Goal: Information Seeking & Learning: Learn about a topic

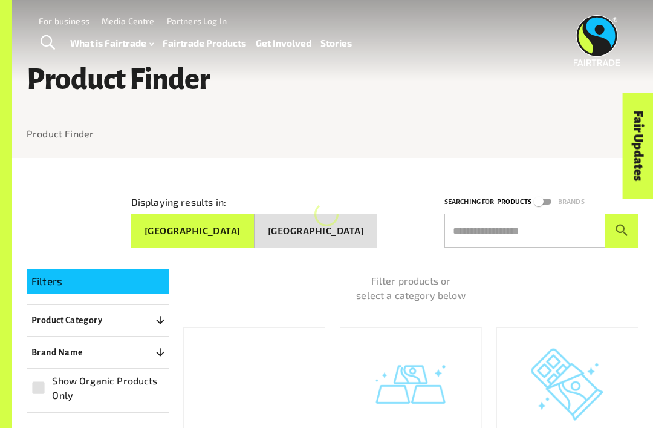
click at [535, 216] on input "text" at bounding box center [525, 231] width 161 height 34
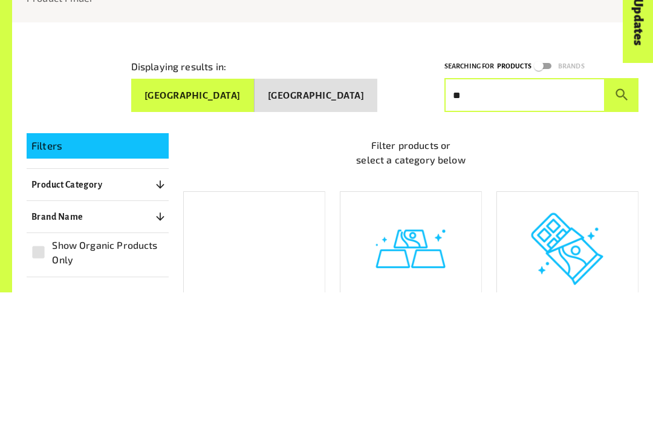
type input "*"
click at [622, 214] on button "submit" at bounding box center [622, 231] width 33 height 34
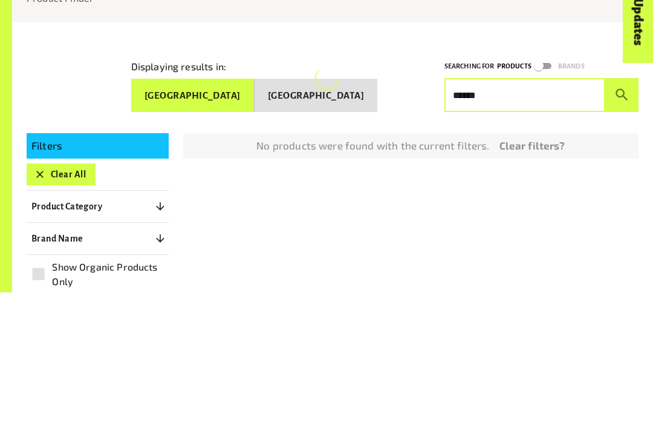
click at [622, 214] on button "submit" at bounding box center [622, 231] width 33 height 34
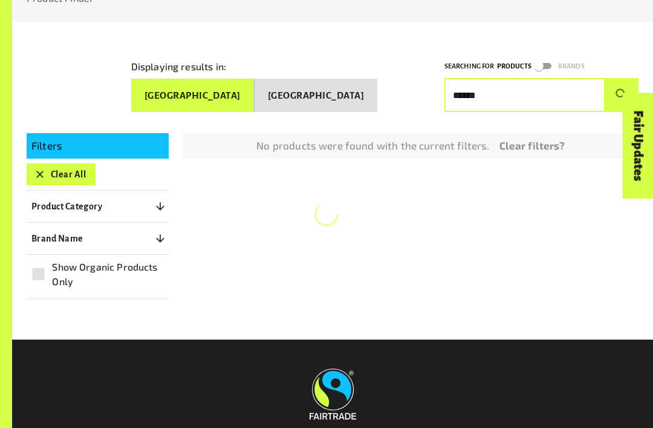
click at [569, 93] on input "******" at bounding box center [525, 95] width 161 height 34
type input "*"
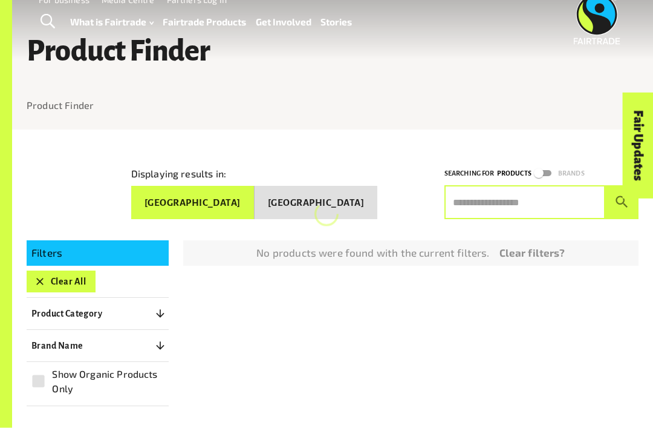
scroll to position [29, 0]
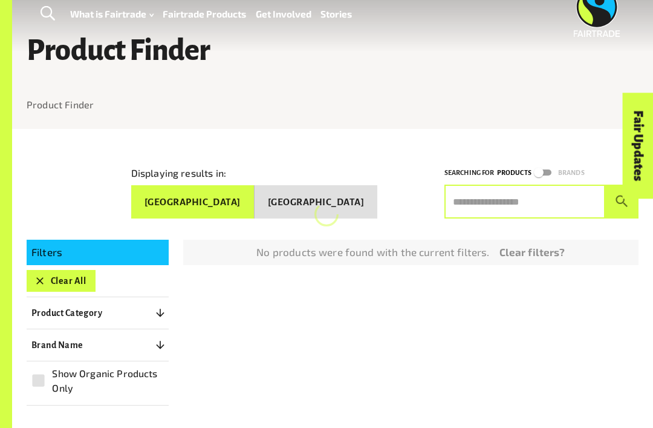
click at [59, 248] on p "Filters" at bounding box center [97, 252] width 132 height 16
click at [39, 278] on icon "button" at bounding box center [40, 281] width 12 height 12
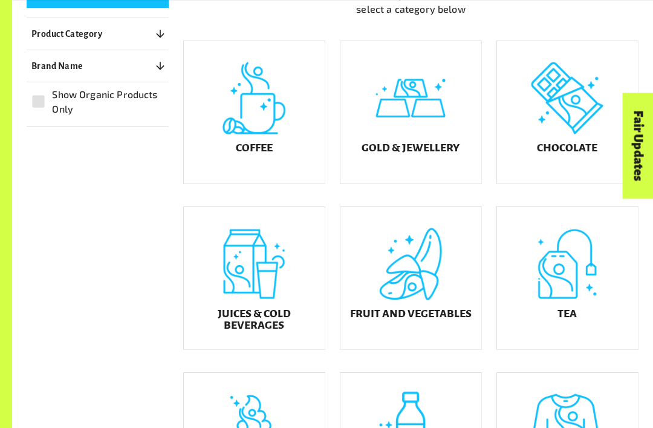
click at [446, 139] on div "Gold & Jewellery" at bounding box center [411, 112] width 141 height 142
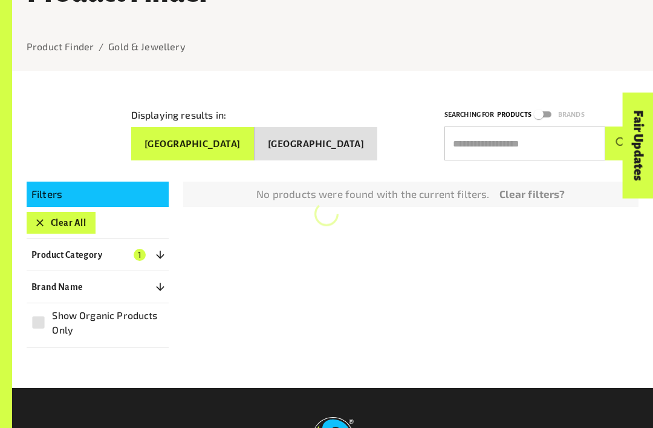
scroll to position [90, 0]
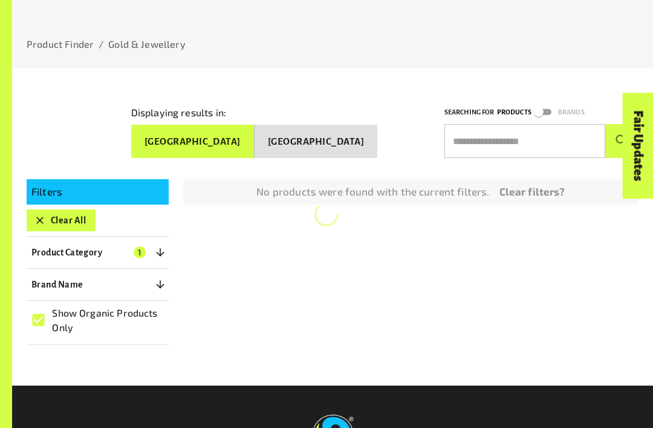
click at [151, 171] on div "Filters Clear All Product Category 1 ​ Coffee Gold & Jewellery Rings Chocolate …" at bounding box center [90, 255] width 157 height 180
click at [120, 190] on p "Filters" at bounding box center [97, 192] width 132 height 16
click at [134, 209] on div "Clear All" at bounding box center [98, 220] width 142 height 22
click at [156, 278] on icon "button" at bounding box center [160, 284] width 12 height 12
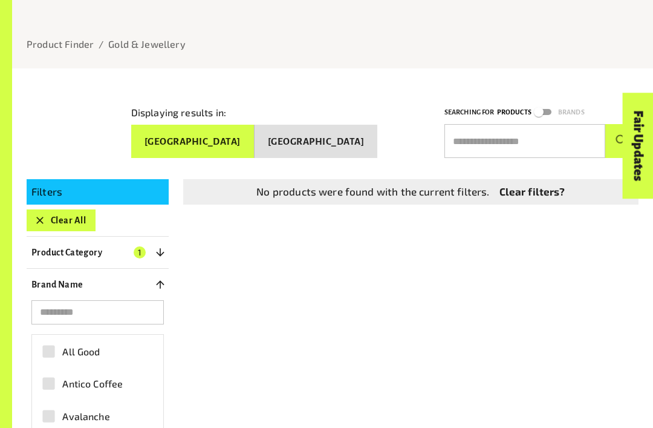
scroll to position [102, 0]
click at [159, 249] on icon "button" at bounding box center [160, 252] width 12 height 12
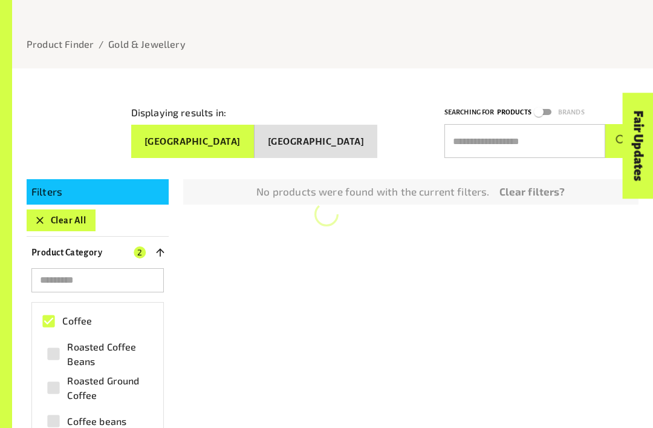
click at [520, 140] on input "text" at bounding box center [525, 141] width 161 height 34
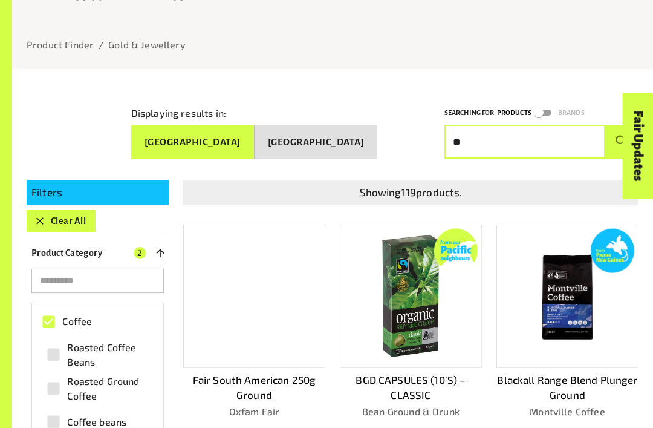
type input "*"
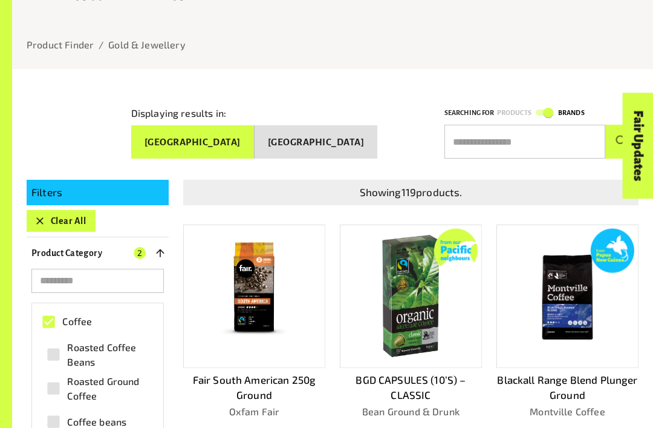
scroll to position [90, 0]
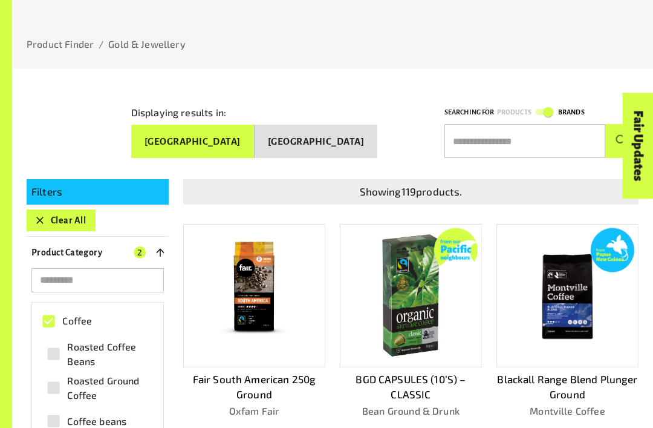
click at [580, 108] on p "Brands" at bounding box center [571, 111] width 27 height 11
click at [551, 129] on input "text" at bounding box center [525, 141] width 161 height 34
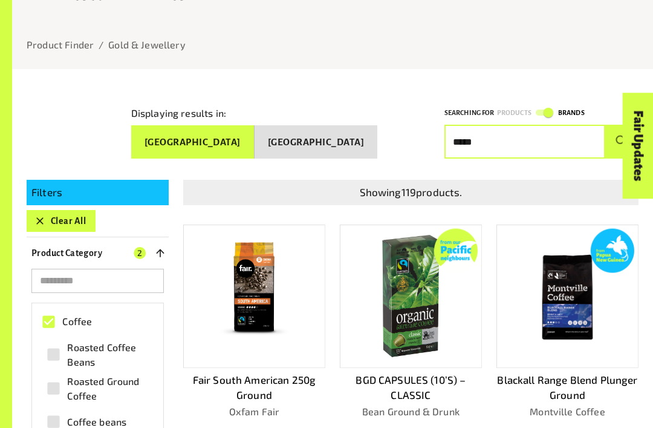
click at [622, 136] on button "submit" at bounding box center [622, 142] width 33 height 34
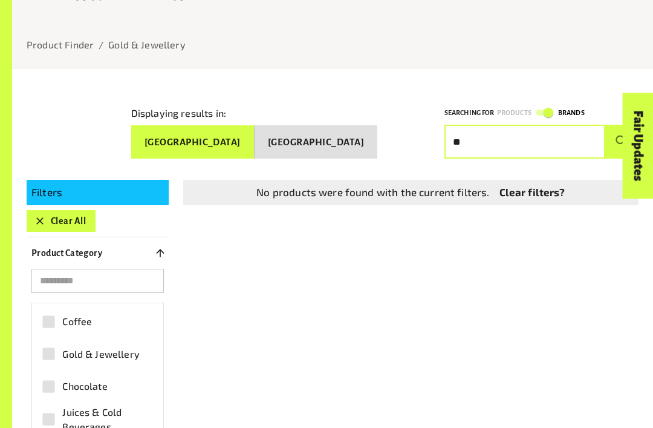
type input "*"
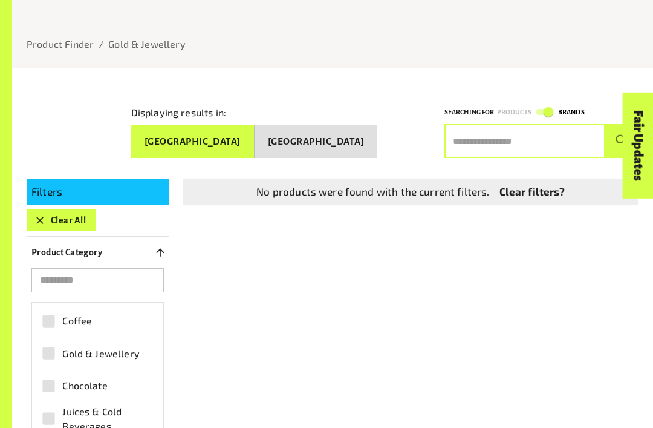
click at [40, 216] on icon "button" at bounding box center [40, 221] width 12 height 12
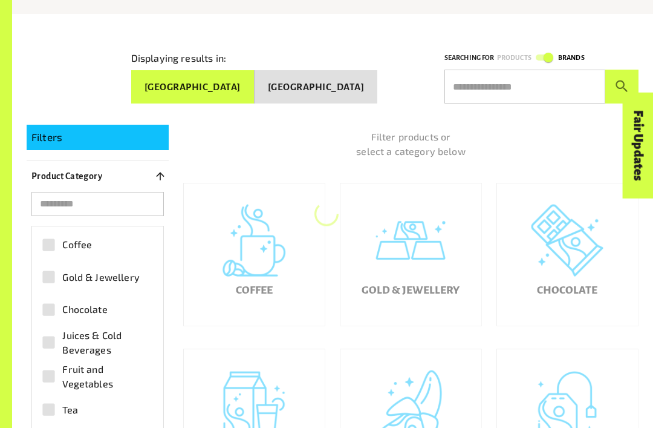
scroll to position [158, 0]
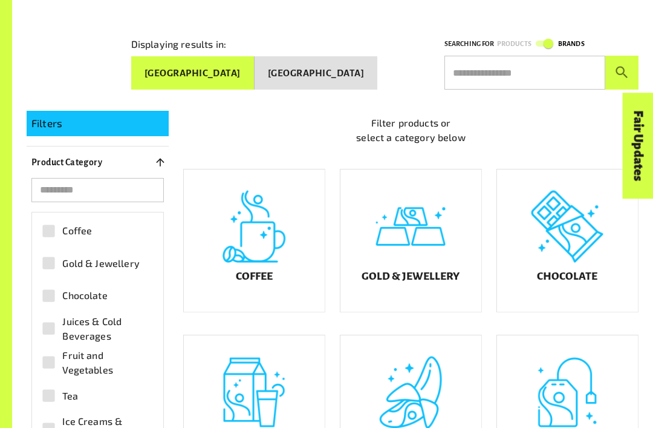
click at [522, 68] on input "text" at bounding box center [525, 73] width 161 height 34
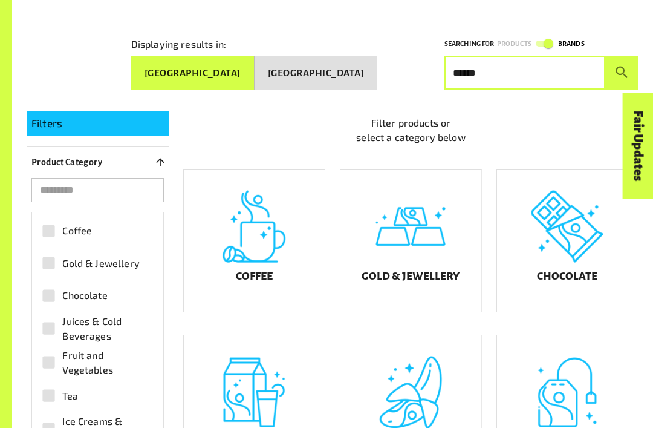
click at [622, 68] on button "submit" at bounding box center [622, 73] width 33 height 34
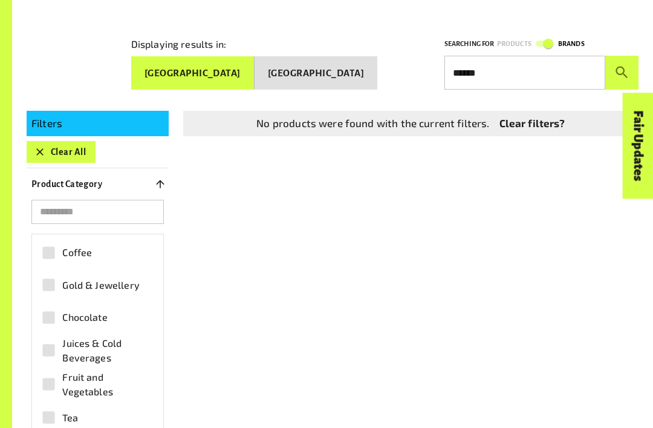
click at [546, 67] on input "******" at bounding box center [525, 73] width 161 height 34
type input "*"
type input "****"
click at [622, 68] on button "submit" at bounding box center [622, 73] width 33 height 34
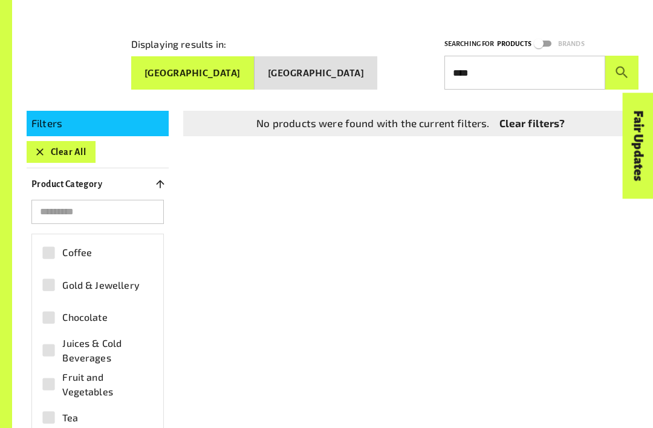
click at [514, 62] on input "****" at bounding box center [525, 73] width 161 height 34
click at [622, 68] on button "submit" at bounding box center [622, 73] width 33 height 34
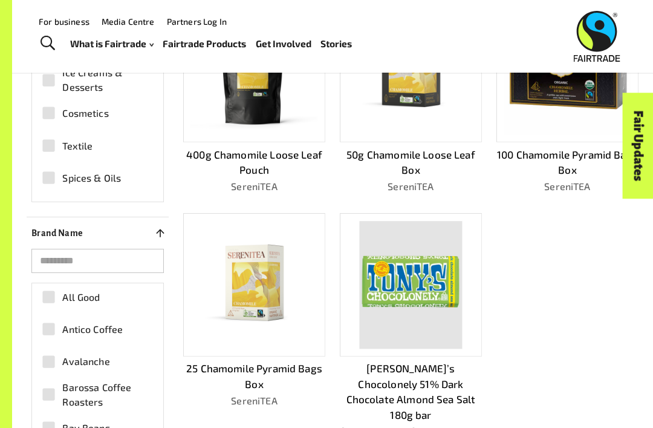
scroll to position [513, 0]
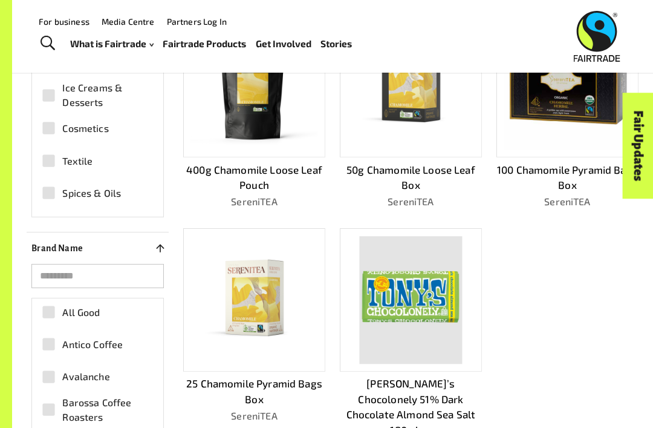
click at [443, 318] on img at bounding box center [411, 300] width 102 height 128
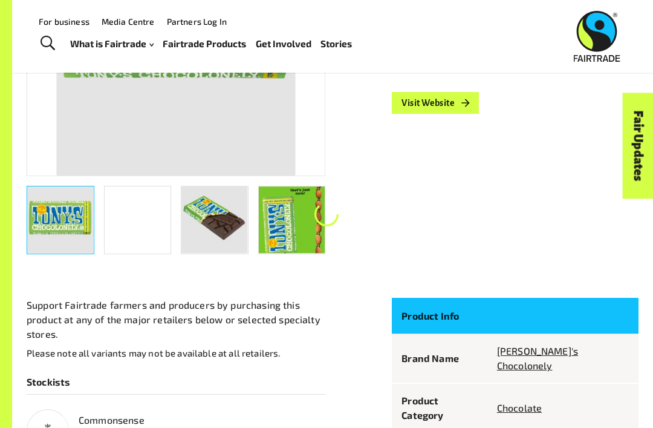
scroll to position [158, 0]
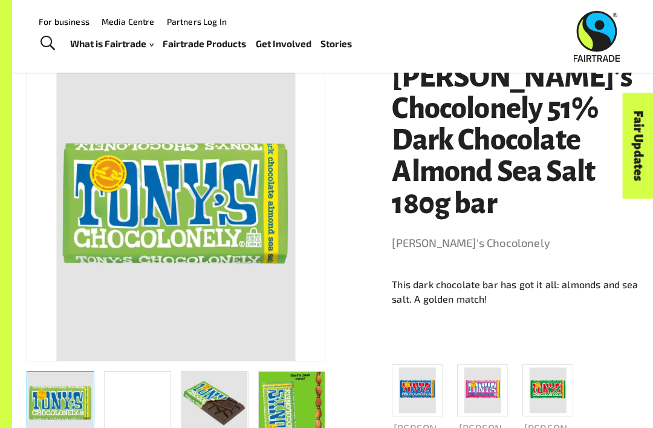
click at [244, 260] on img at bounding box center [175, 211] width 239 height 299
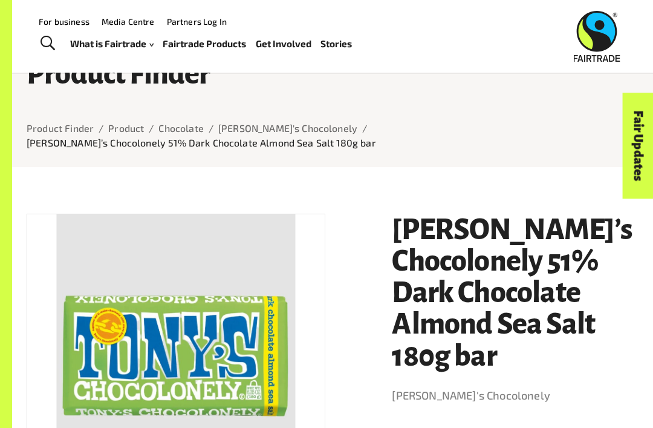
scroll to position [0, 0]
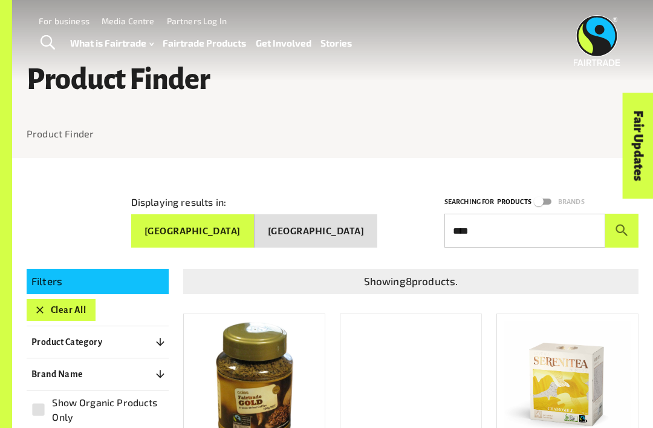
click at [37, 310] on icon "button" at bounding box center [40, 310] width 12 height 12
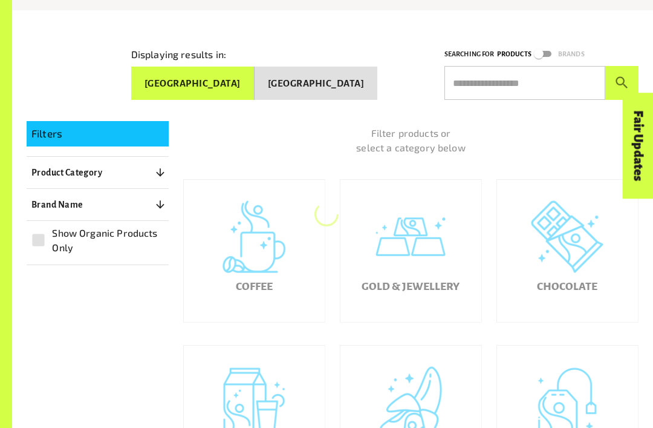
scroll to position [158, 0]
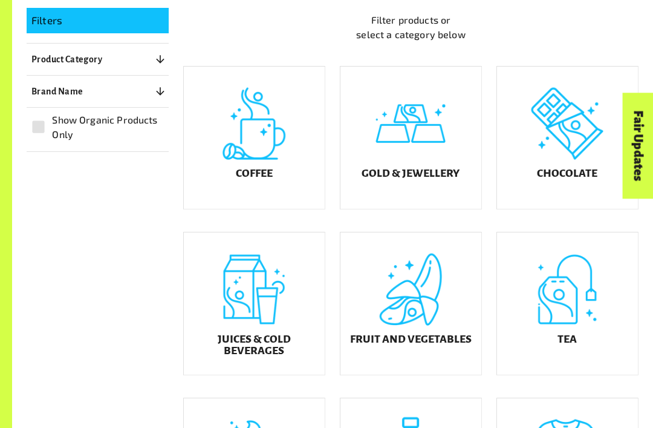
click at [441, 194] on div "Gold & Jewellery" at bounding box center [411, 138] width 141 height 142
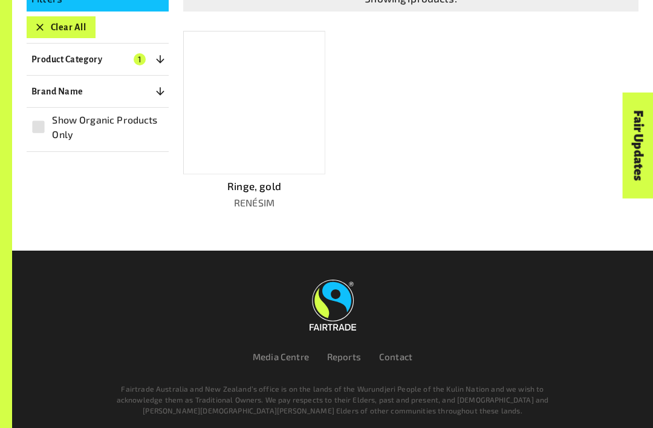
click at [289, 143] on div at bounding box center [254, 102] width 142 height 143
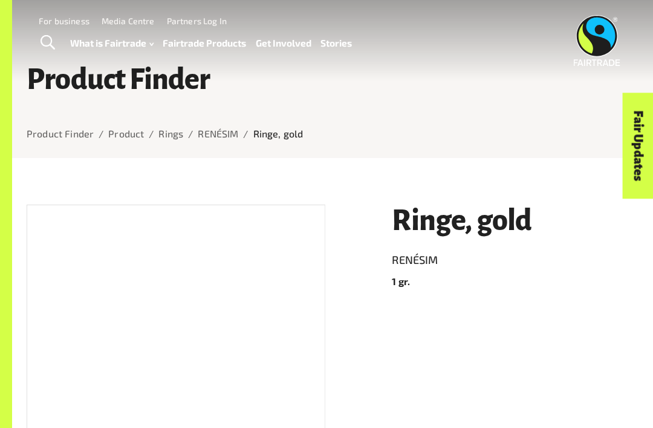
click at [45, 41] on span "Toggle Search" at bounding box center [48, 43] width 15 height 16
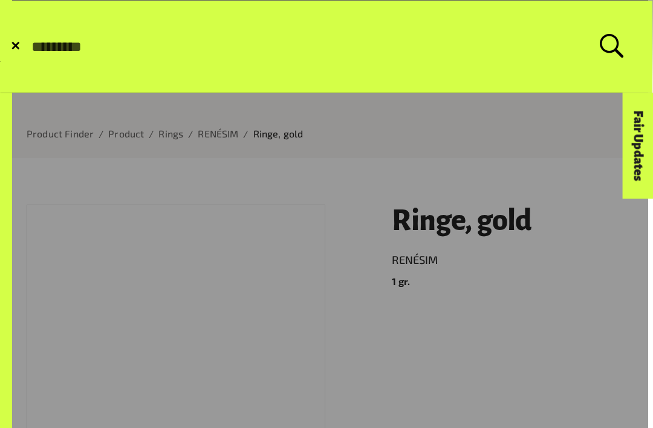
click at [1, 50] on form "✕ Search for:" at bounding box center [327, 47] width 652 height 92
click at [8, 50] on form "✕ Search for:" at bounding box center [327, 47] width 652 height 92
click at [16, 58] on form "✕ Search for:" at bounding box center [327, 47] width 652 height 92
click at [17, 48] on span "✕" at bounding box center [15, 47] width 10 height 12
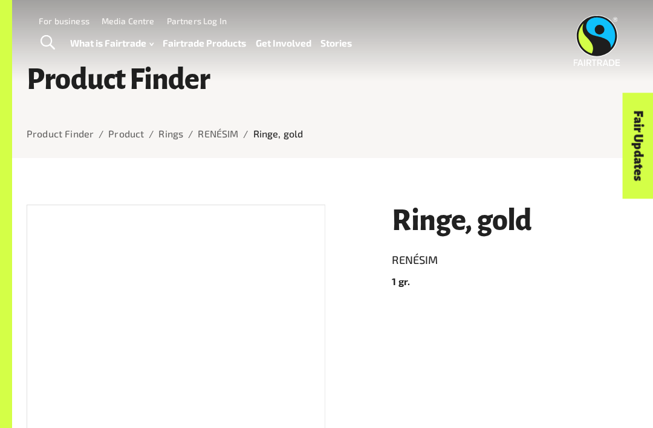
click at [21, 55] on div "Menu For business Media Centre Partners Log In What is Fairtrade How Fairtrade …" at bounding box center [326, 40] width 653 height 81
click at [576, 160] on div at bounding box center [333, 173] width 612 height 31
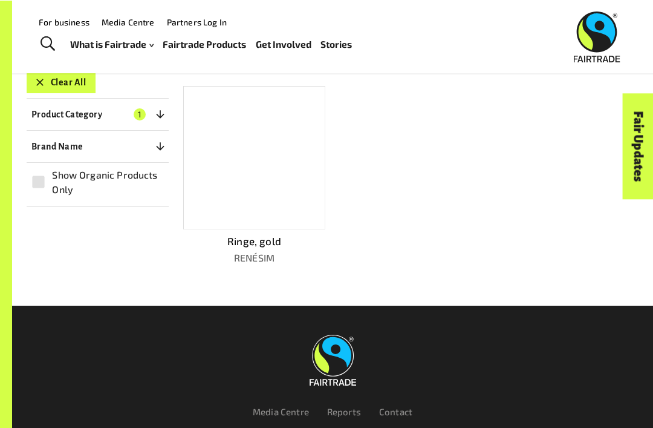
scroll to position [227, 0]
click at [41, 111] on p "Product Category" at bounding box center [66, 114] width 71 height 15
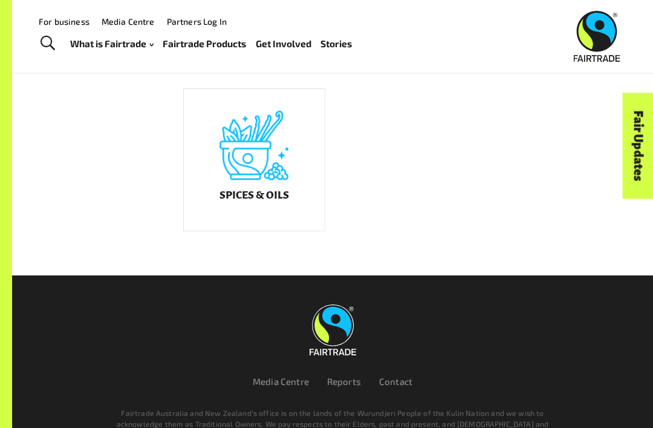
click at [211, 219] on div "Spices & Oils" at bounding box center [254, 160] width 141 height 142
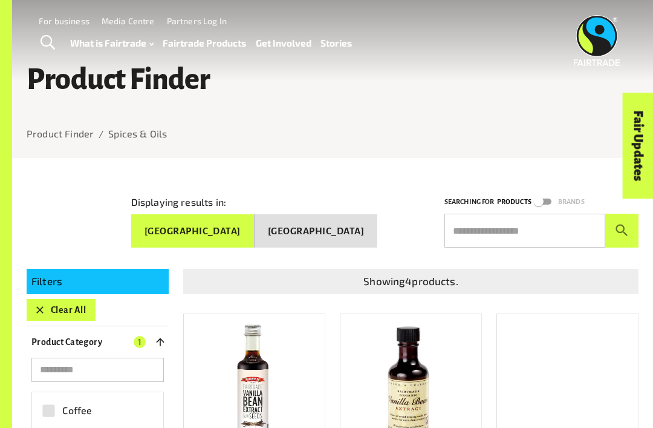
click at [46, 307] on button "Clear All" at bounding box center [61, 310] width 69 height 22
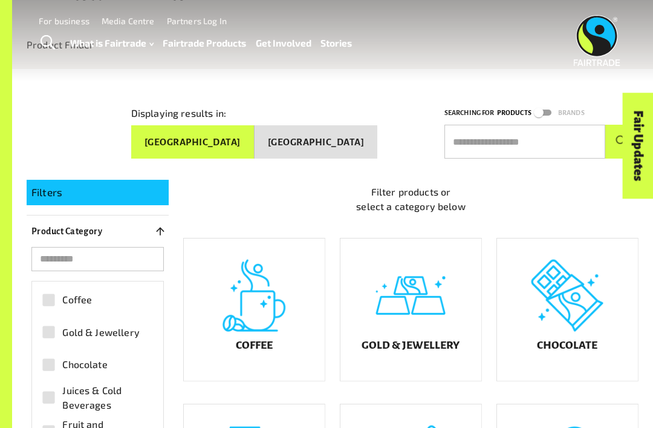
scroll to position [158, 0]
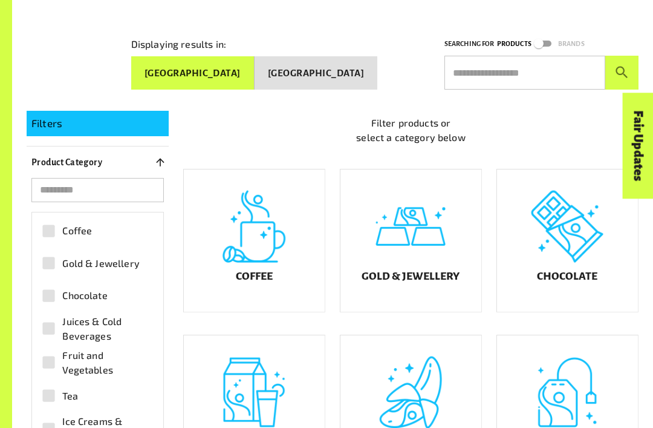
click at [602, 296] on div "Chocolate" at bounding box center [567, 240] width 141 height 142
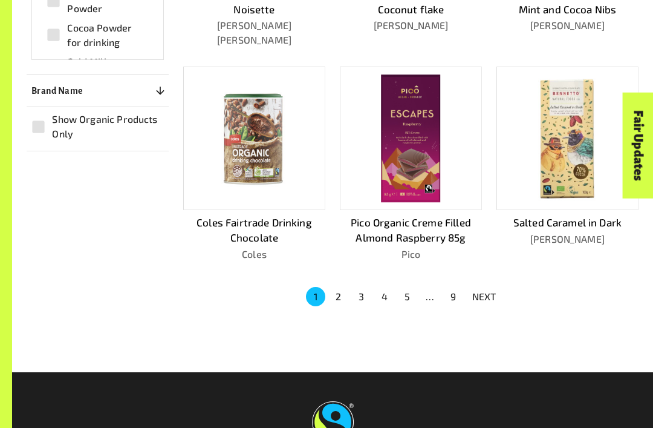
click at [503, 286] on button "NEXT" at bounding box center [484, 297] width 39 height 22
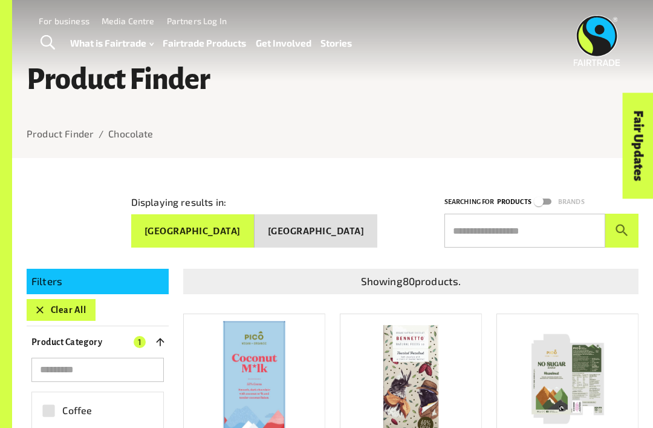
click at [44, 310] on icon "button" at bounding box center [40, 310] width 12 height 12
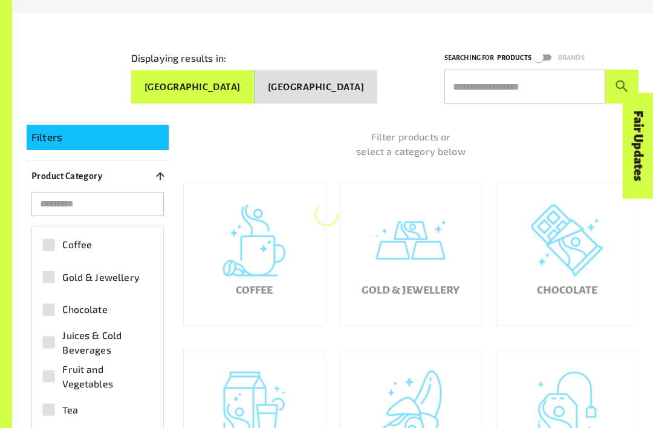
scroll to position [158, 0]
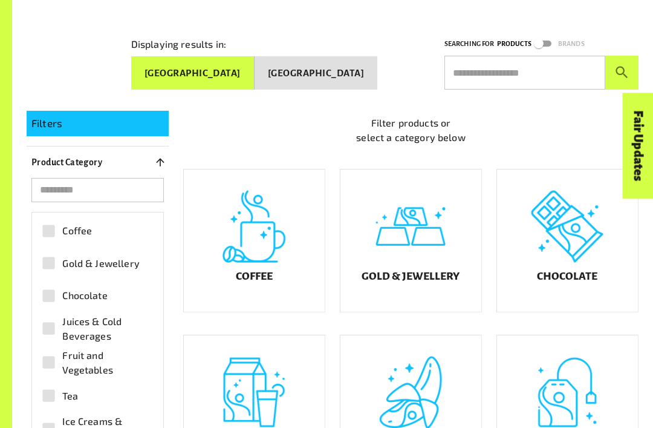
click at [541, 64] on input "text" at bounding box center [525, 73] width 161 height 34
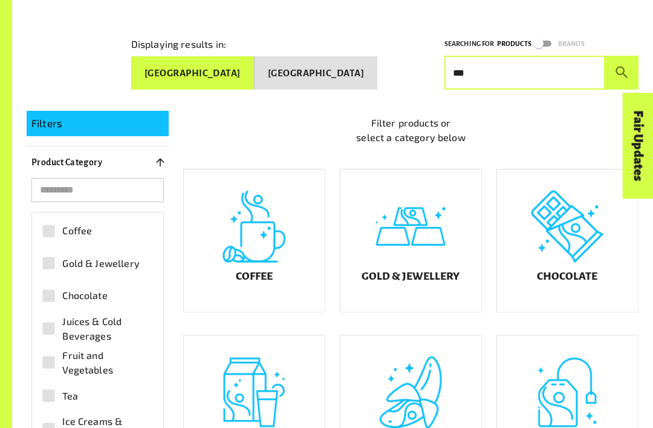
click at [622, 68] on button "submit" at bounding box center [622, 73] width 33 height 34
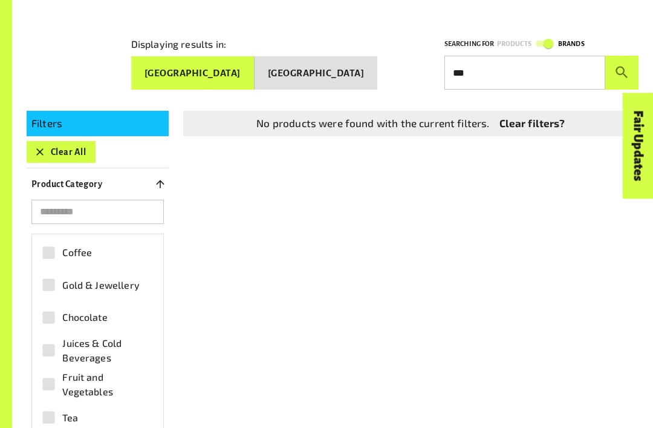
click at [552, 73] on input "***" at bounding box center [525, 73] width 161 height 34
type input "*"
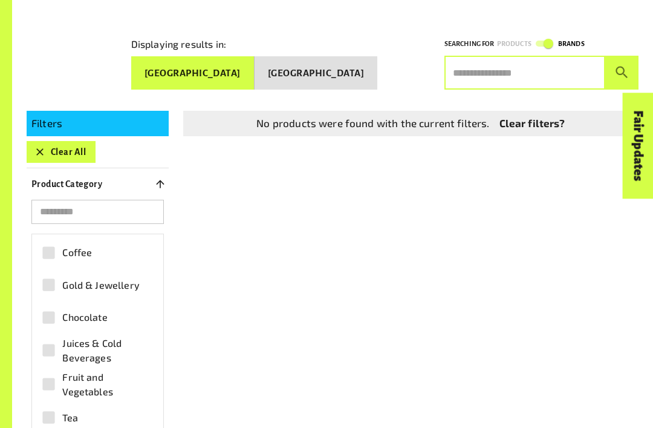
click at [38, 146] on icon "button" at bounding box center [40, 152] width 12 height 12
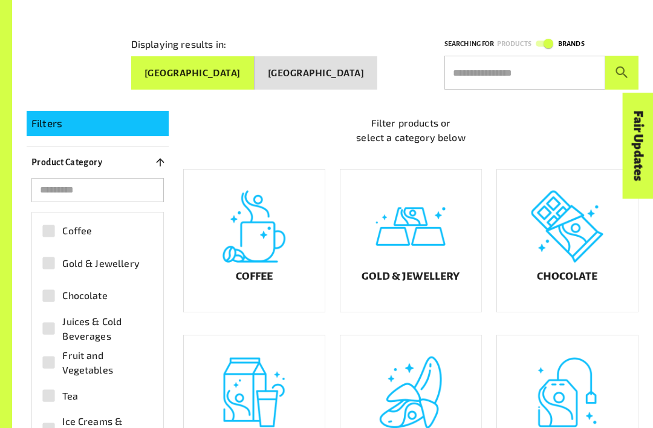
click at [514, 82] on input "text" at bounding box center [525, 73] width 161 height 34
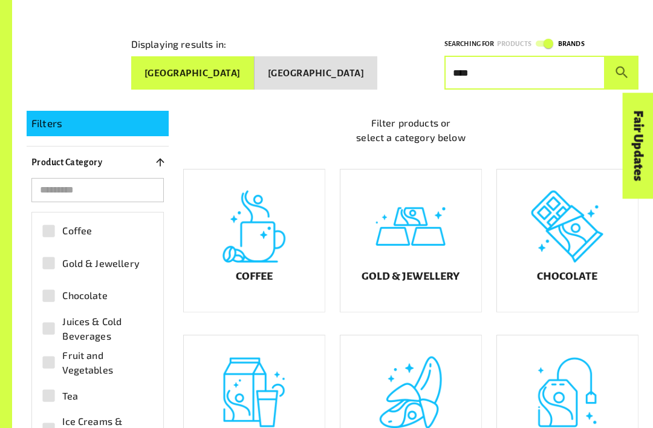
type input "****"
click at [622, 68] on button "submit" at bounding box center [622, 73] width 33 height 34
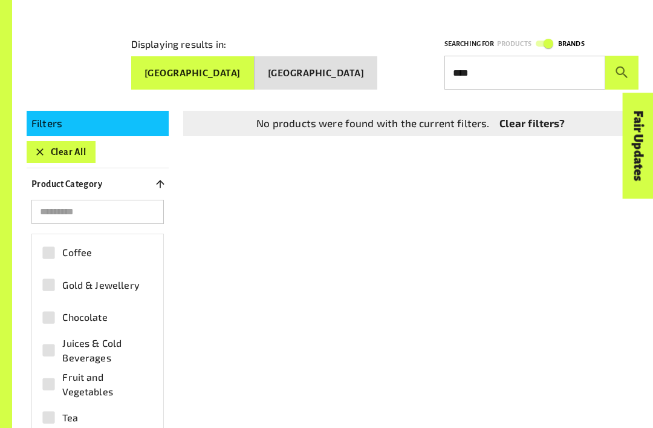
click at [40, 146] on icon "button" at bounding box center [40, 152] width 12 height 12
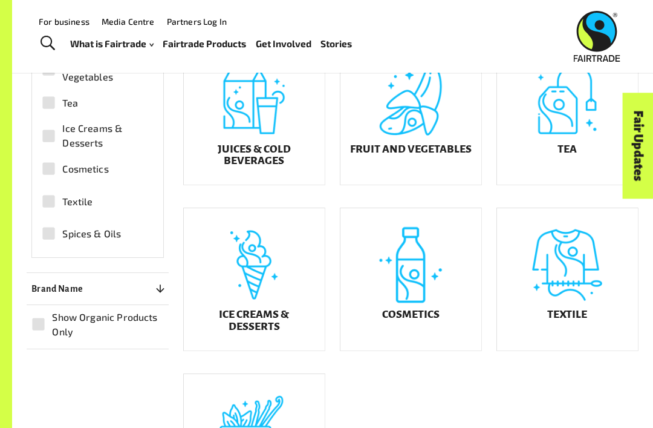
click at [581, 266] on div "Textile" at bounding box center [567, 279] width 141 height 142
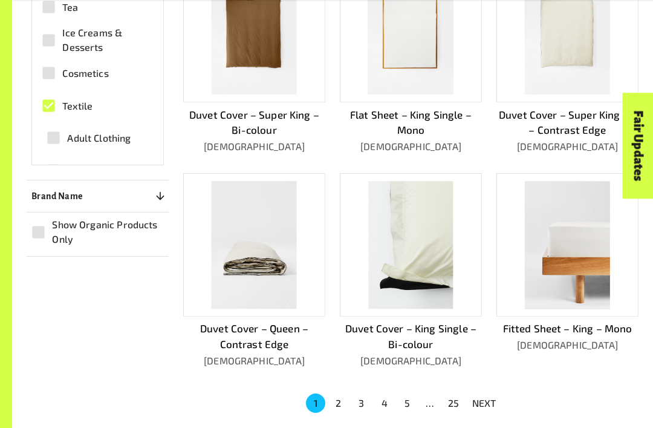
scroll to position [569, 0]
click at [486, 395] on p "NEXT" at bounding box center [484, 402] width 24 height 15
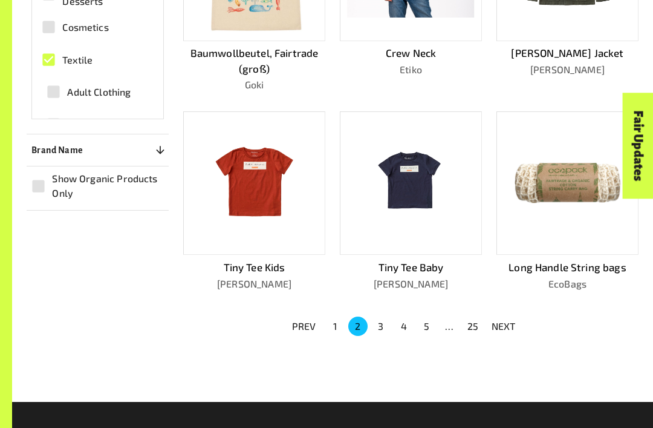
scroll to position [622, 0]
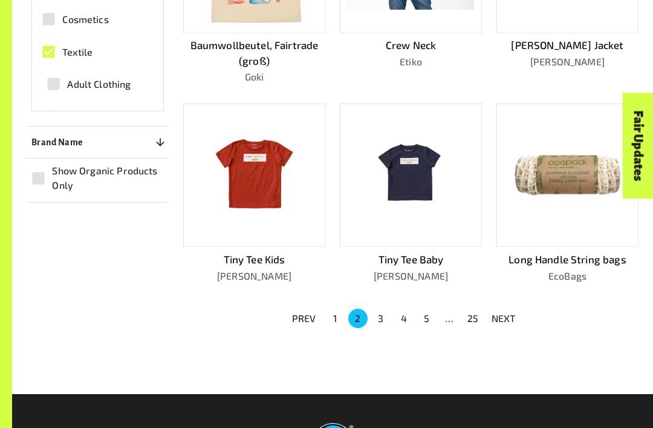
click at [514, 311] on p "NEXT" at bounding box center [504, 318] width 24 height 15
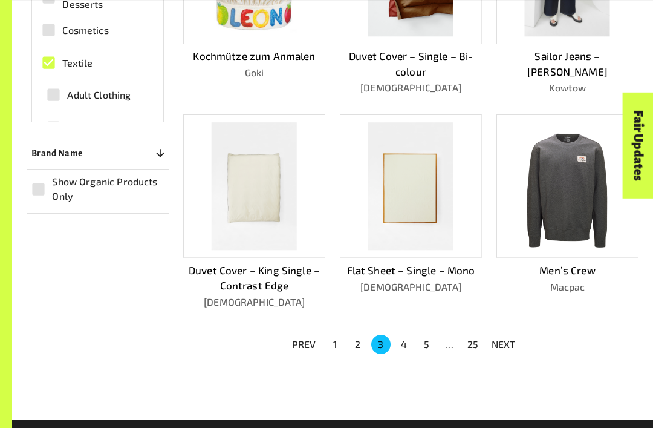
scroll to position [616, 0]
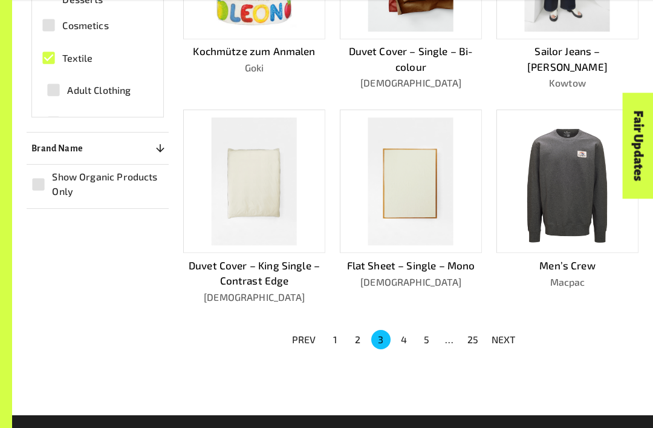
click at [505, 332] on p "NEXT" at bounding box center [504, 339] width 24 height 15
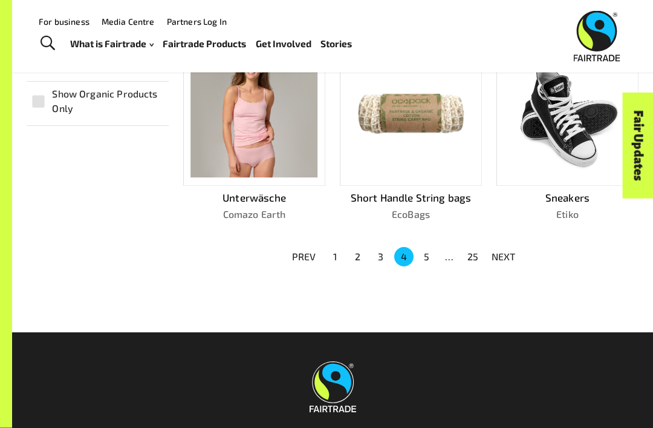
scroll to position [699, 0]
click at [515, 249] on p "NEXT" at bounding box center [504, 256] width 24 height 15
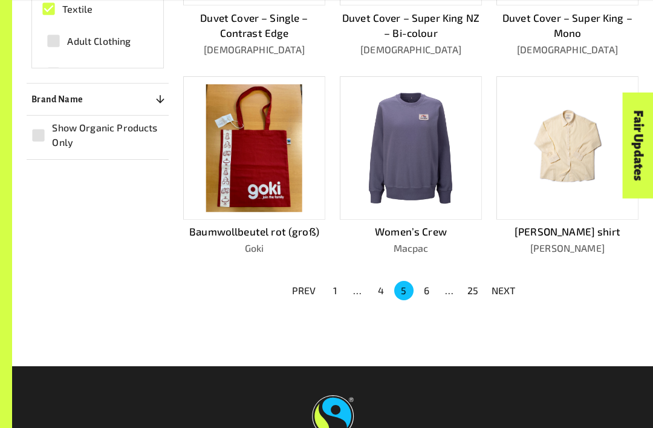
scroll to position [762, 0]
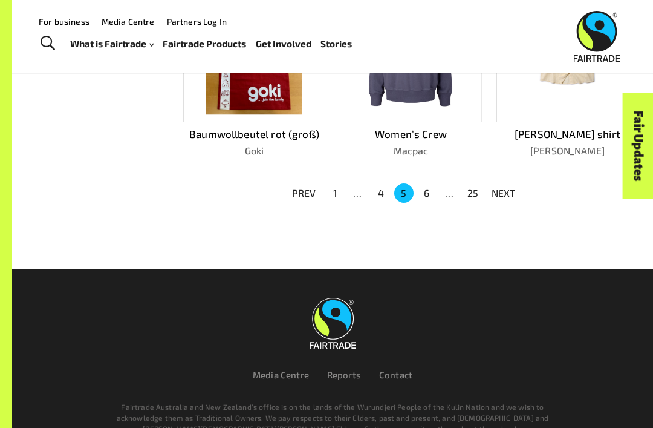
click at [508, 186] on p "NEXT" at bounding box center [504, 193] width 24 height 15
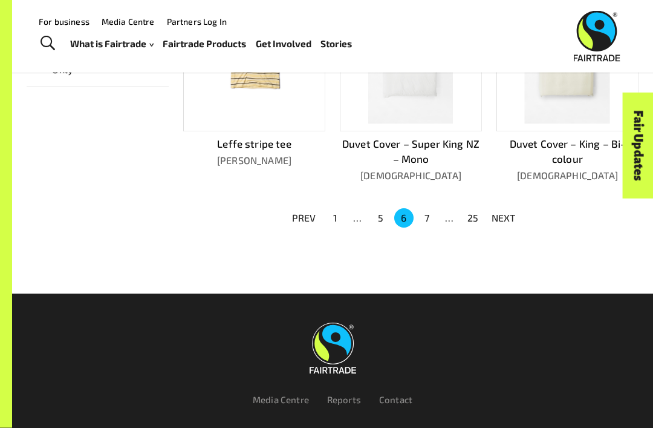
scroll to position [665, 0]
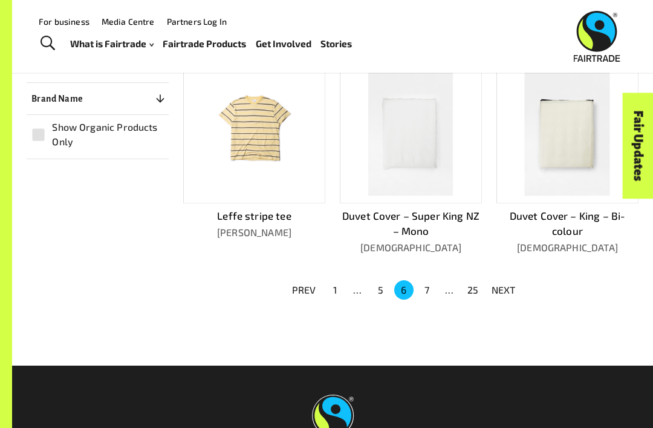
click at [505, 292] on button "NEXT" at bounding box center [504, 290] width 39 height 22
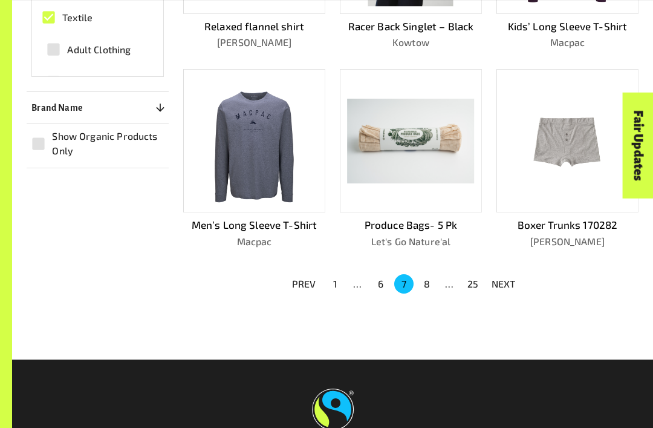
scroll to position [656, 0]
click at [494, 273] on button "NEXT" at bounding box center [504, 284] width 39 height 22
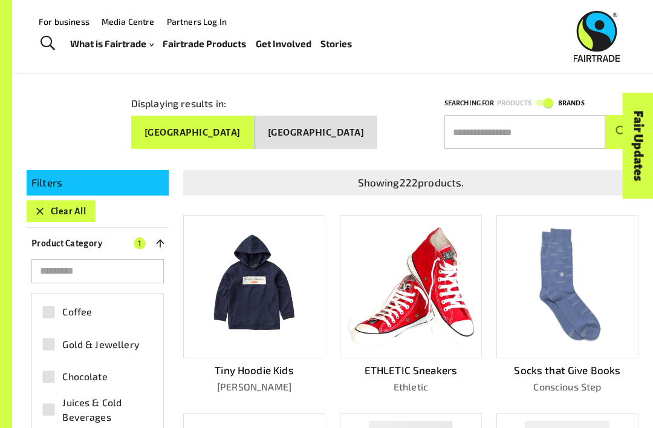
scroll to position [87, 0]
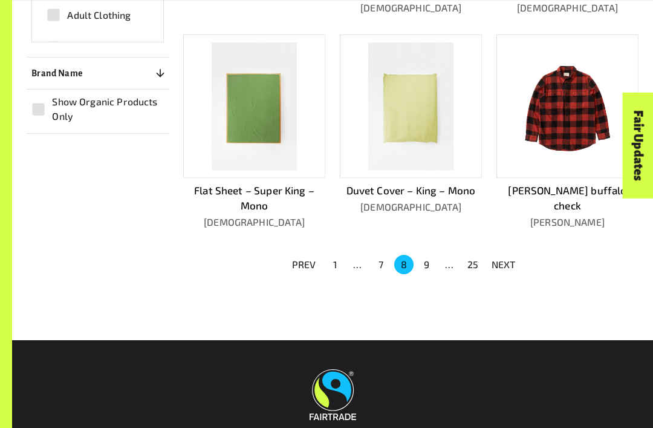
click at [503, 260] on p "NEXT" at bounding box center [504, 265] width 24 height 15
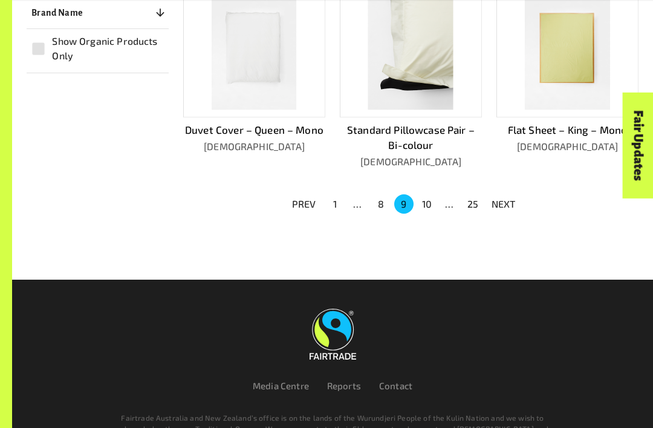
scroll to position [762, 0]
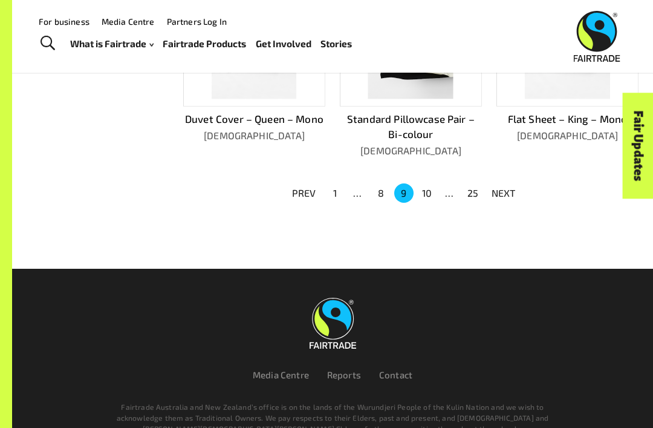
click at [504, 196] on button "NEXT" at bounding box center [504, 193] width 39 height 22
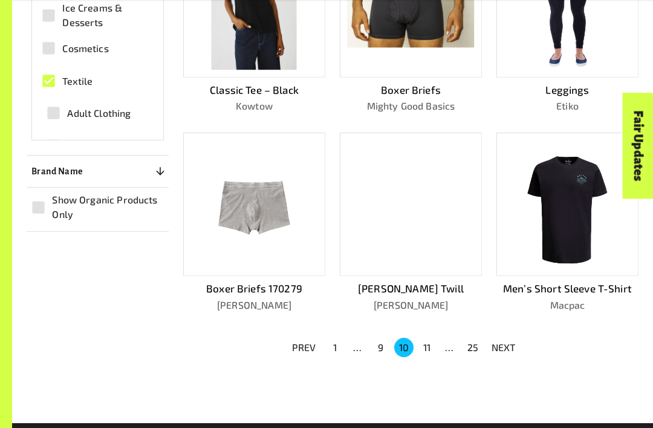
scroll to position [747, 0]
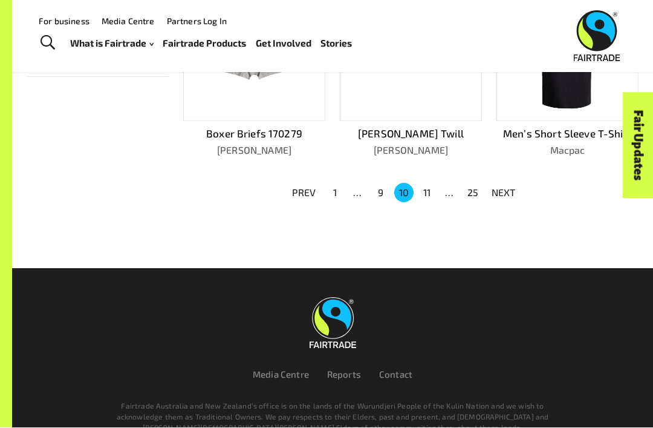
click at [494, 194] on button "NEXT" at bounding box center [504, 193] width 39 height 22
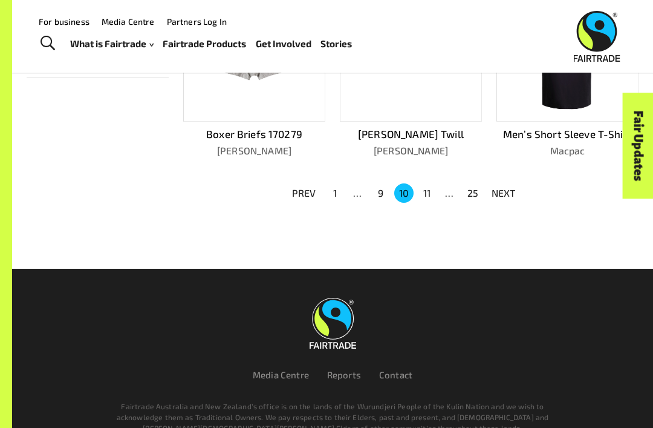
click at [494, 194] on button "NEXT" at bounding box center [504, 193] width 39 height 22
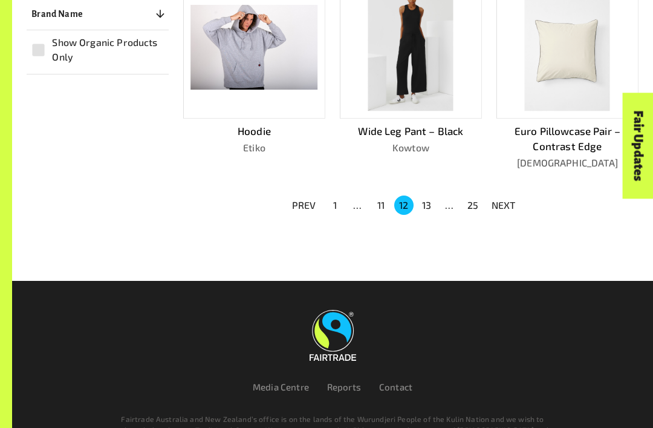
scroll to position [762, 0]
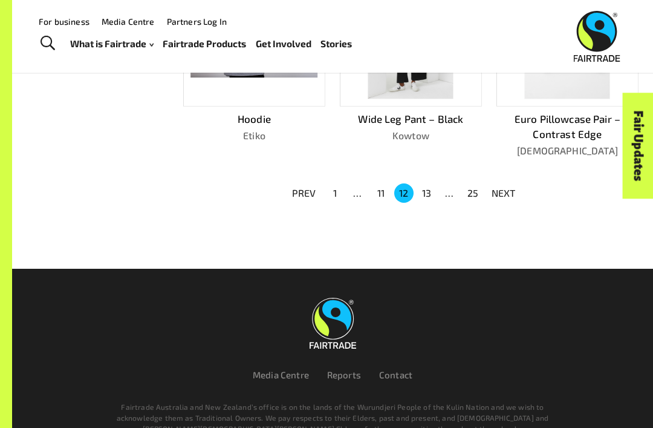
click at [512, 189] on p "NEXT" at bounding box center [504, 193] width 24 height 15
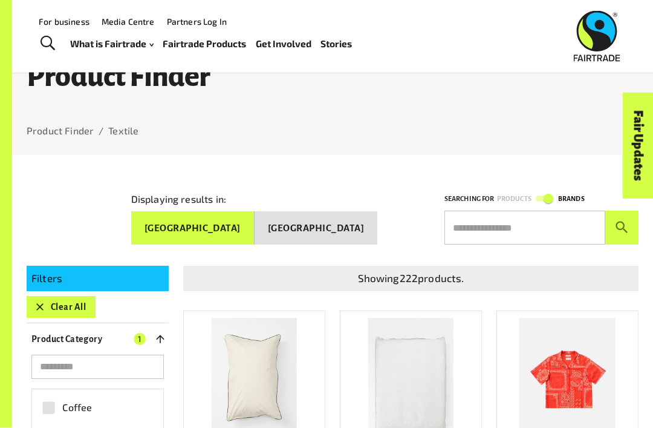
scroll to position [0, 0]
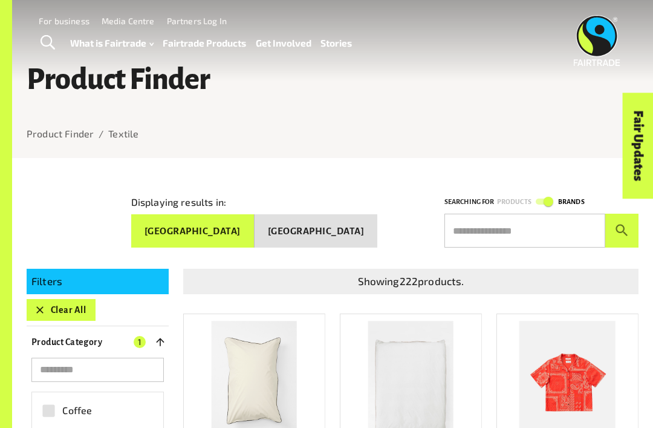
click at [535, 237] on input "text" at bounding box center [525, 231] width 161 height 34
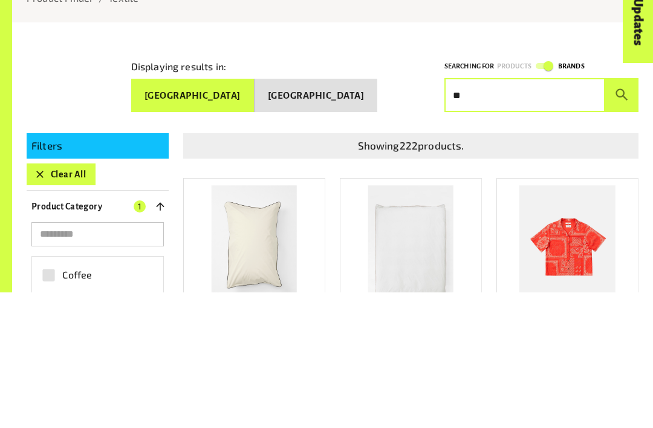
type input "*"
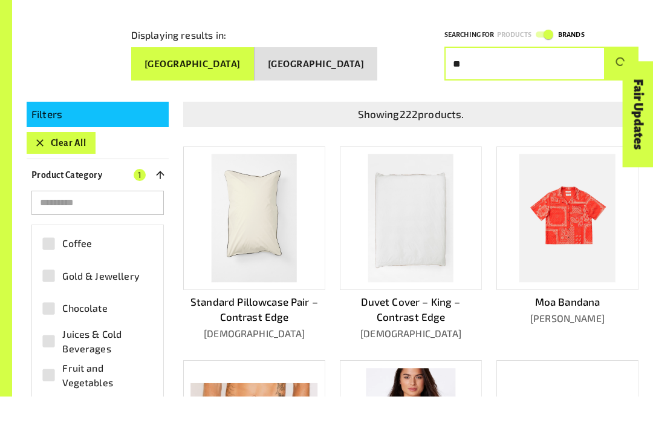
type input "*"
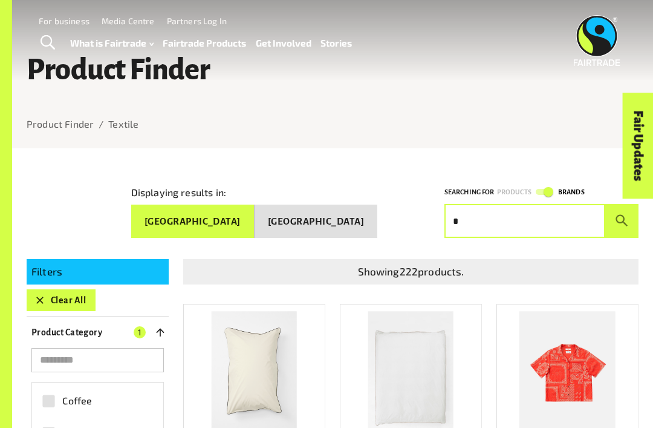
scroll to position [0, 0]
